Goal: Information Seeking & Learning: Learn about a topic

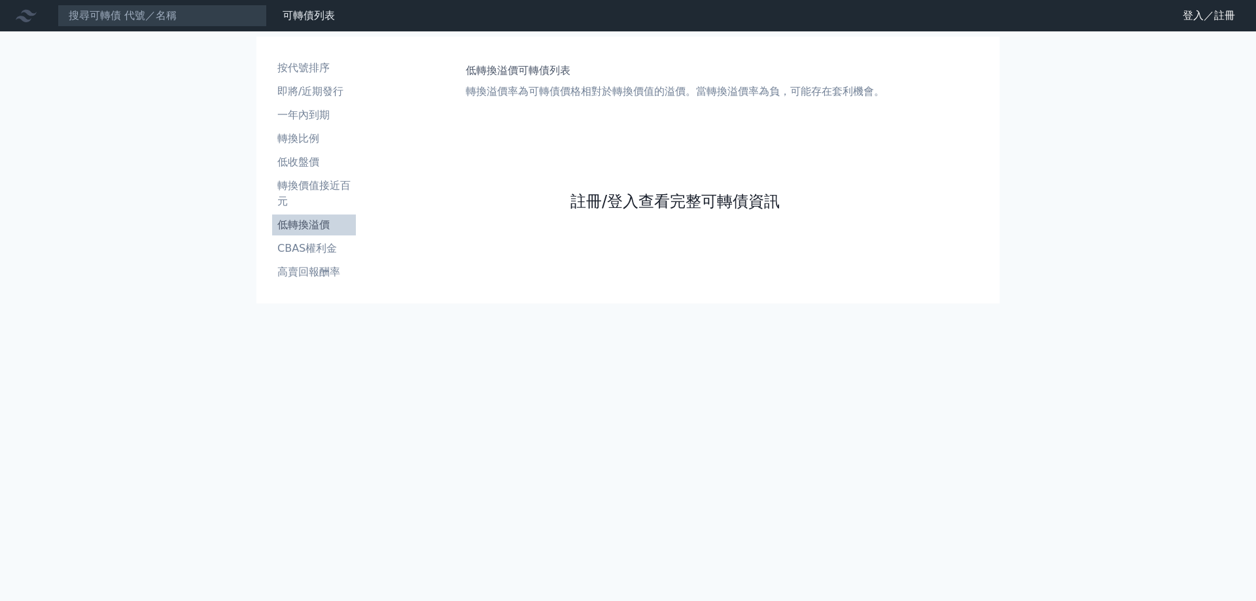
click at [677, 206] on link "註冊/登入查看完整可轉債資訊" at bounding box center [674, 201] width 209 height 21
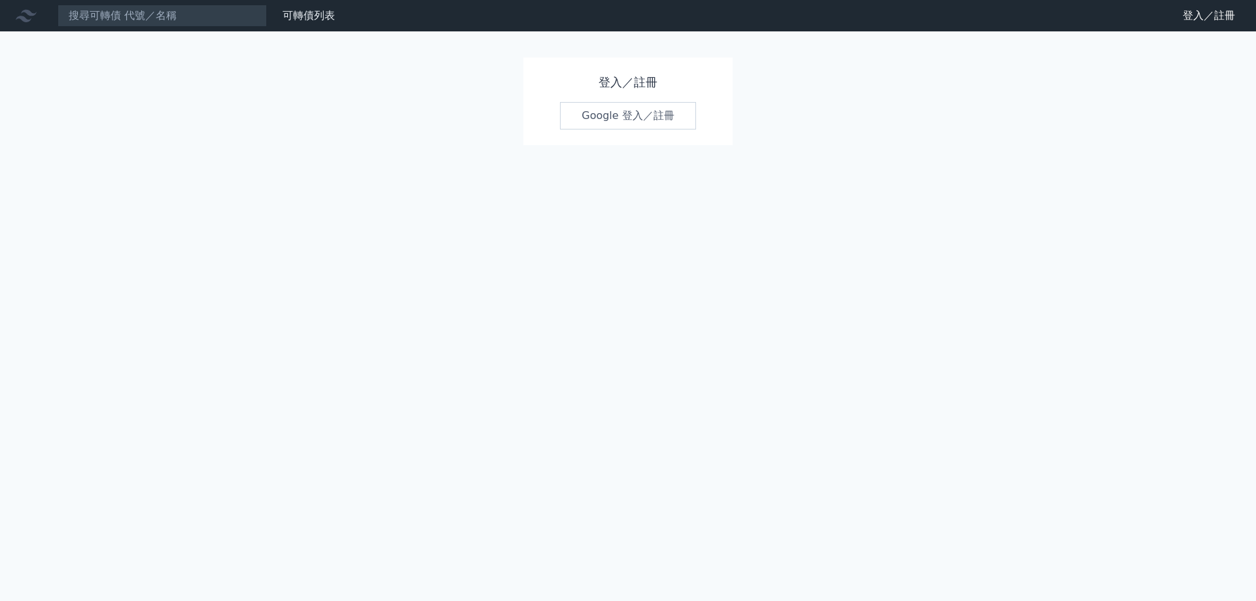
click at [628, 113] on link "Google 登入／註冊" at bounding box center [628, 115] width 136 height 27
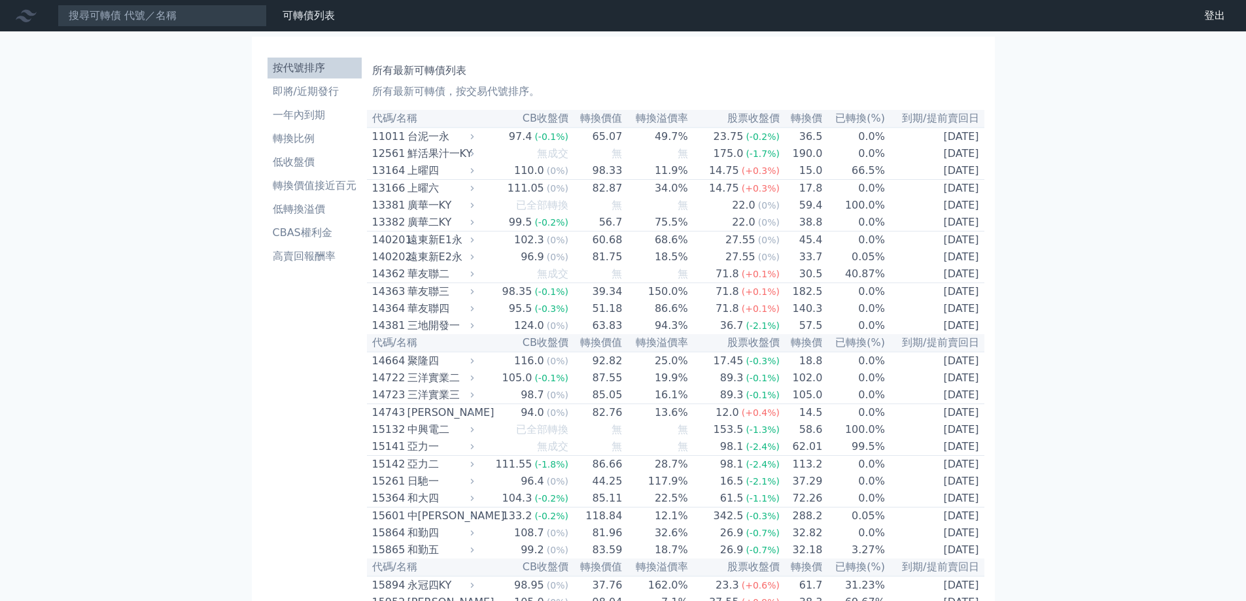
click at [290, 158] on li "低收盤價" at bounding box center [315, 162] width 94 height 16
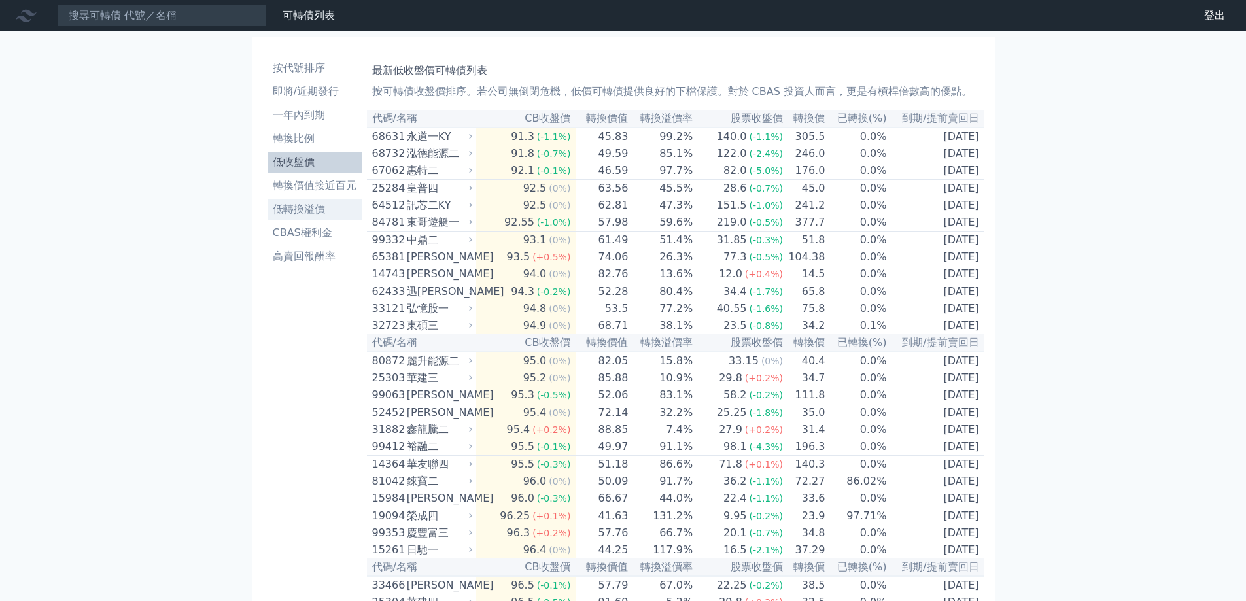
click at [295, 211] on li "低轉換溢價" at bounding box center [315, 209] width 94 height 16
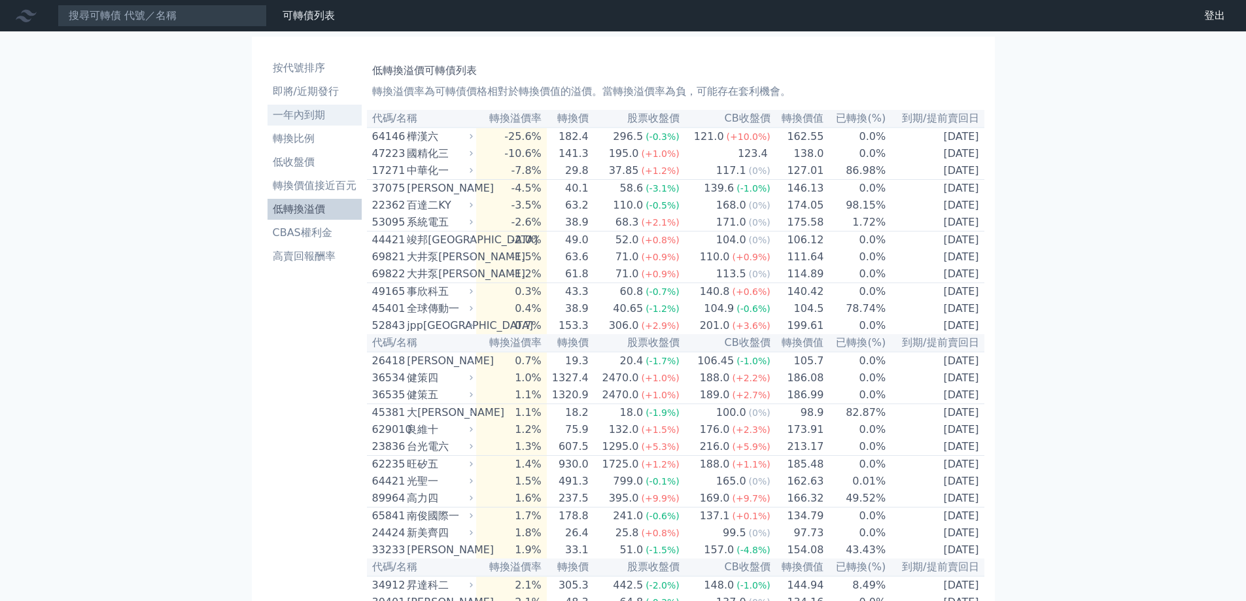
click at [295, 118] on li "一年內到期" at bounding box center [315, 115] width 94 height 16
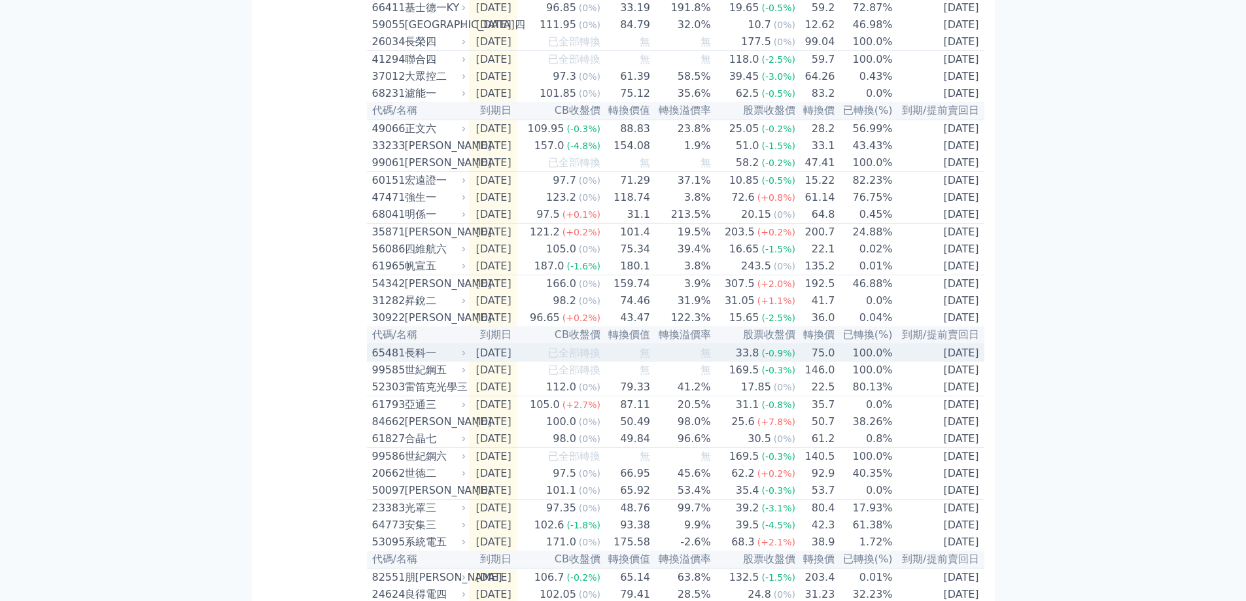
scroll to position [1374, 0]
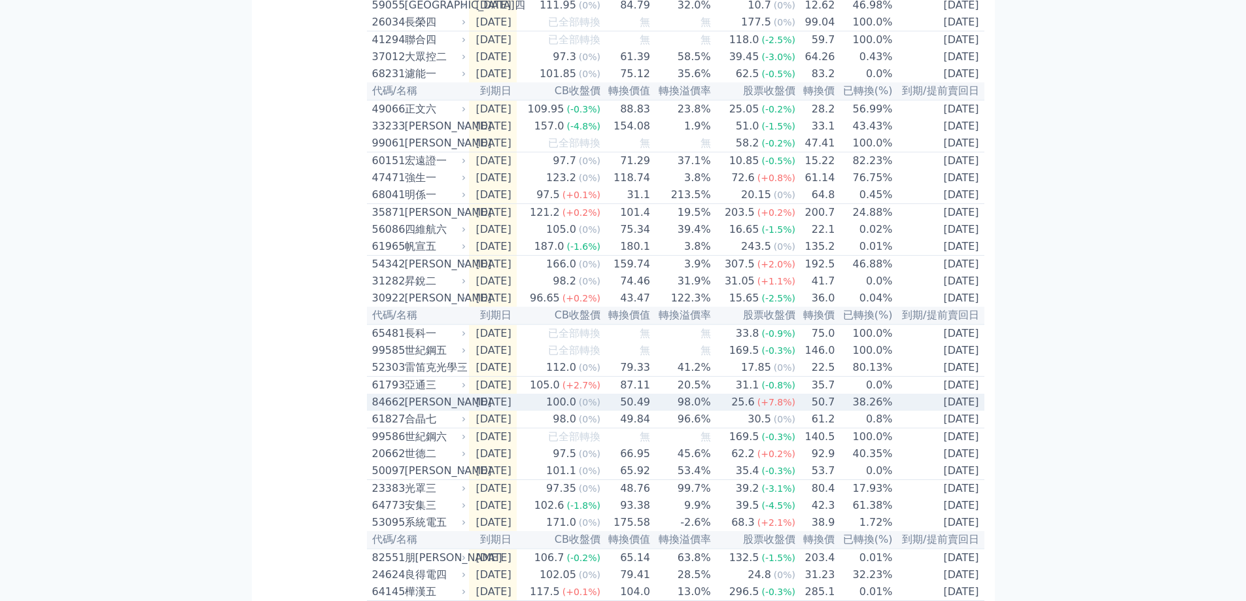
click at [411, 410] on div "[PERSON_NAME]" at bounding box center [434, 402] width 59 height 16
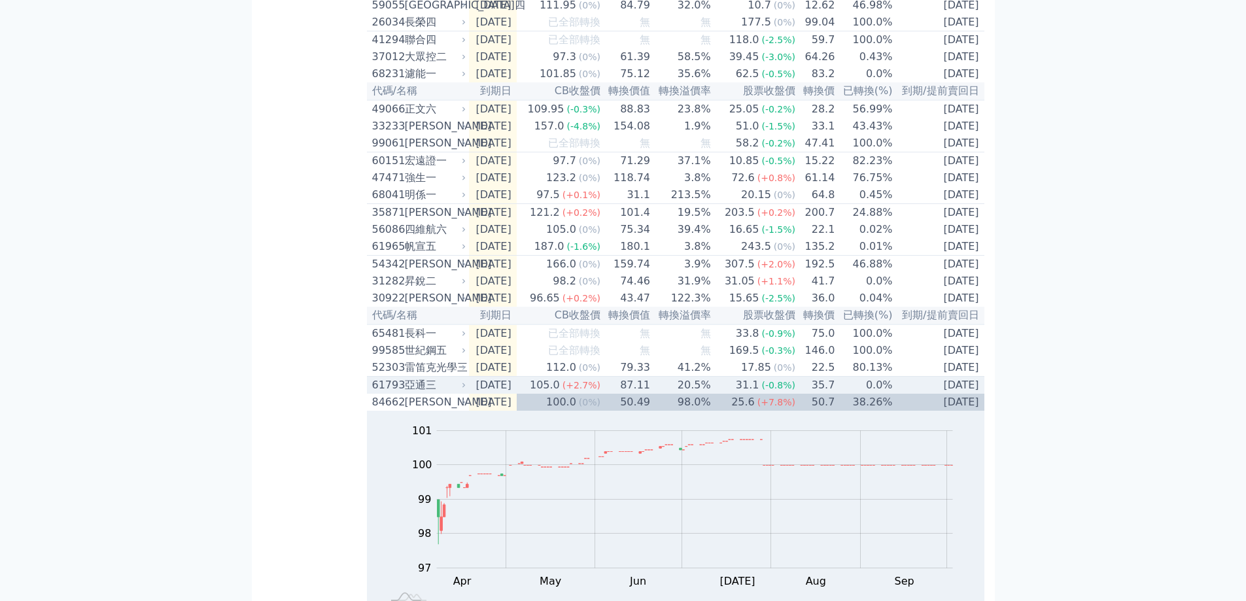
scroll to position [1701, 0]
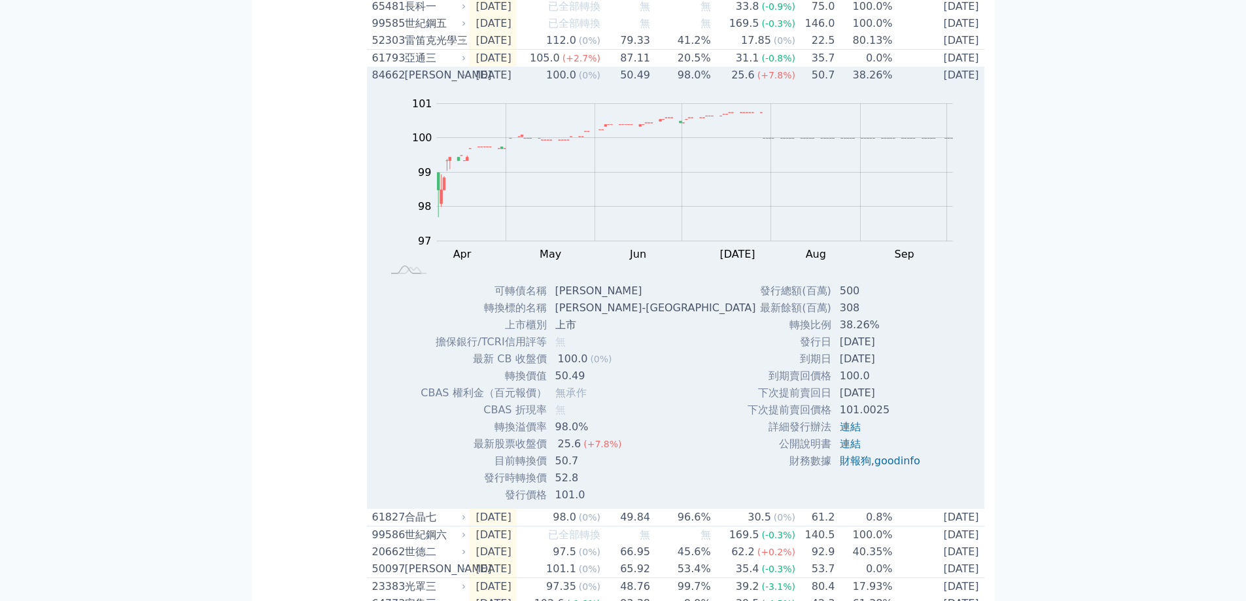
click at [447, 83] on div "[PERSON_NAME]" at bounding box center [434, 75] width 59 height 16
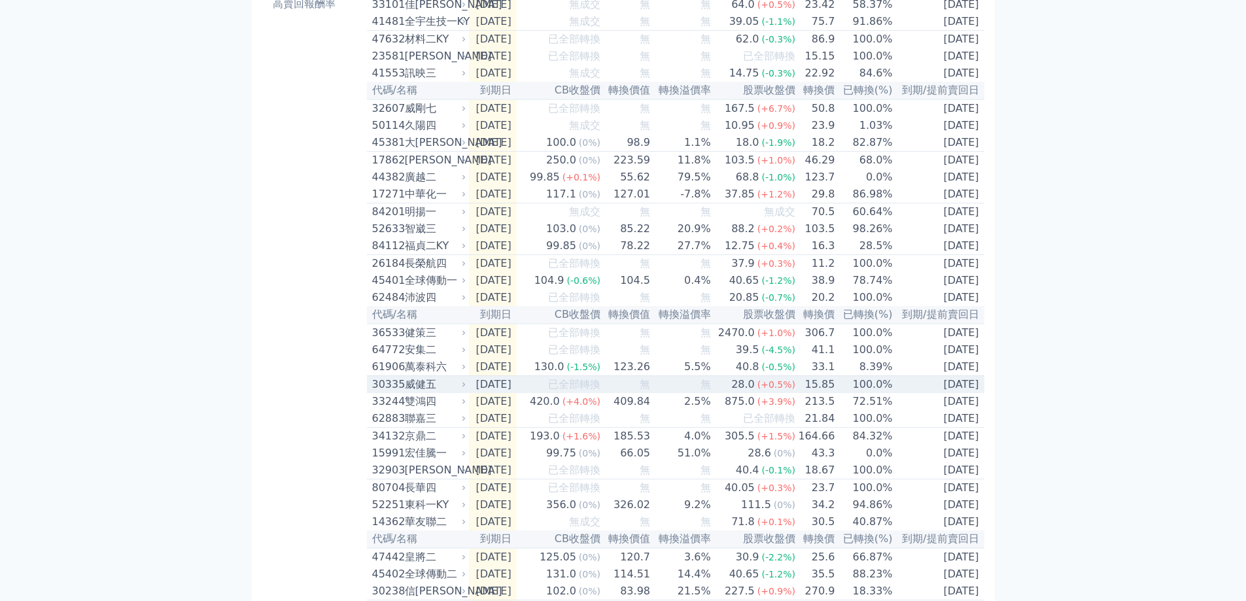
scroll to position [0, 0]
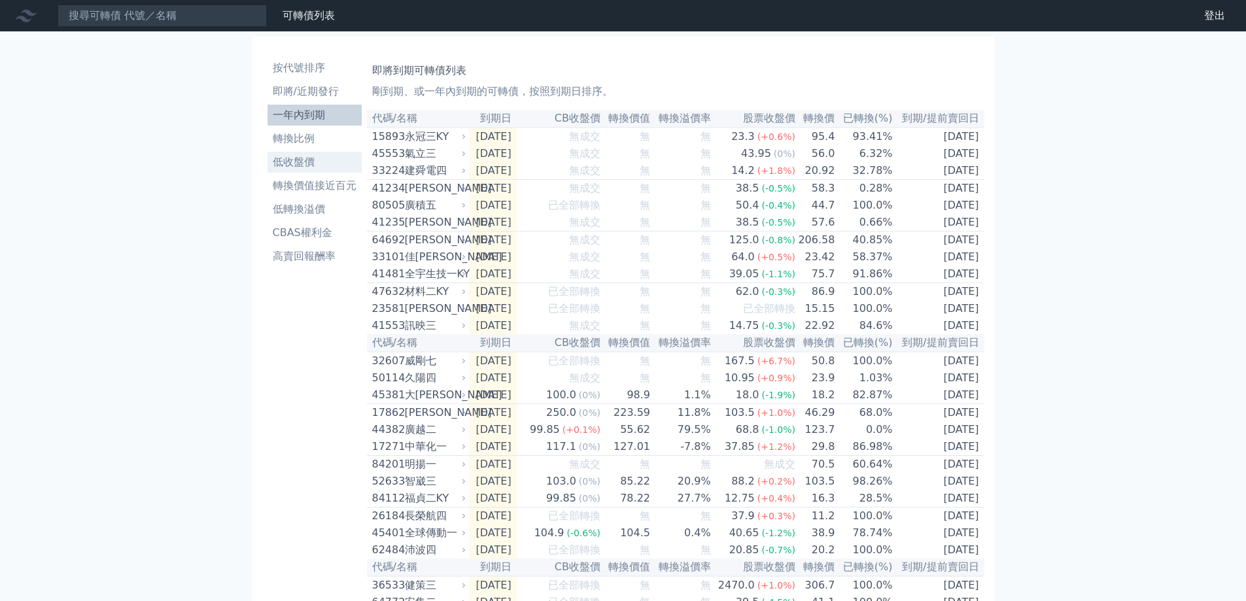
click at [290, 167] on li "低收盤價" at bounding box center [315, 162] width 94 height 16
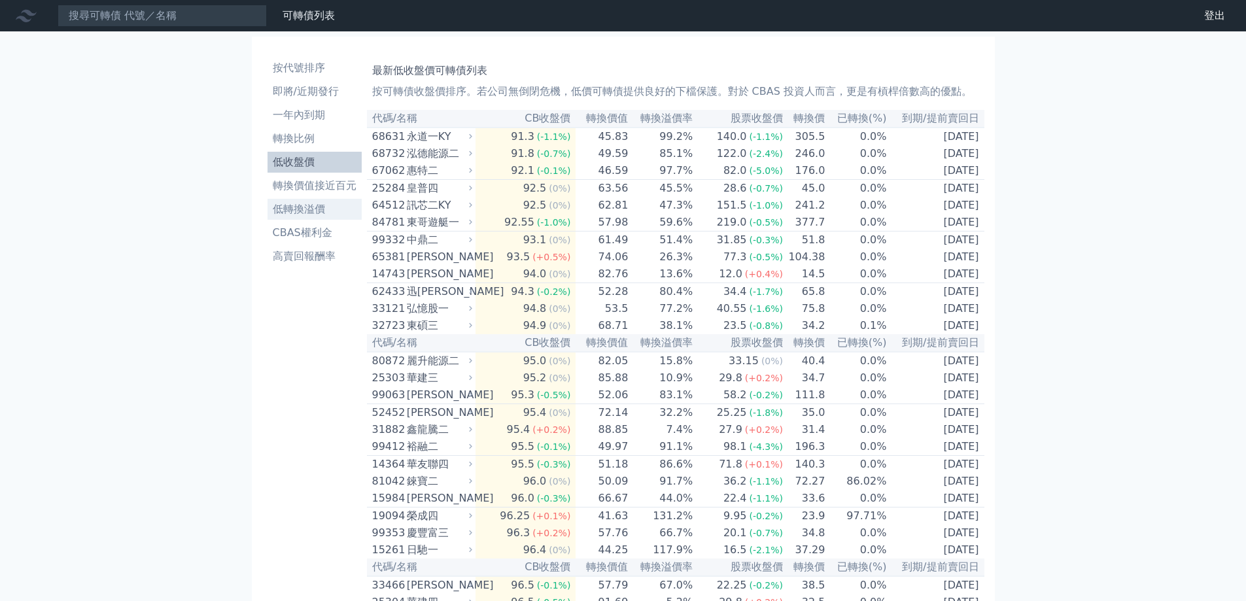
click at [300, 209] on li "低轉換溢價" at bounding box center [315, 209] width 94 height 16
